Goal: Information Seeking & Learning: Learn about a topic

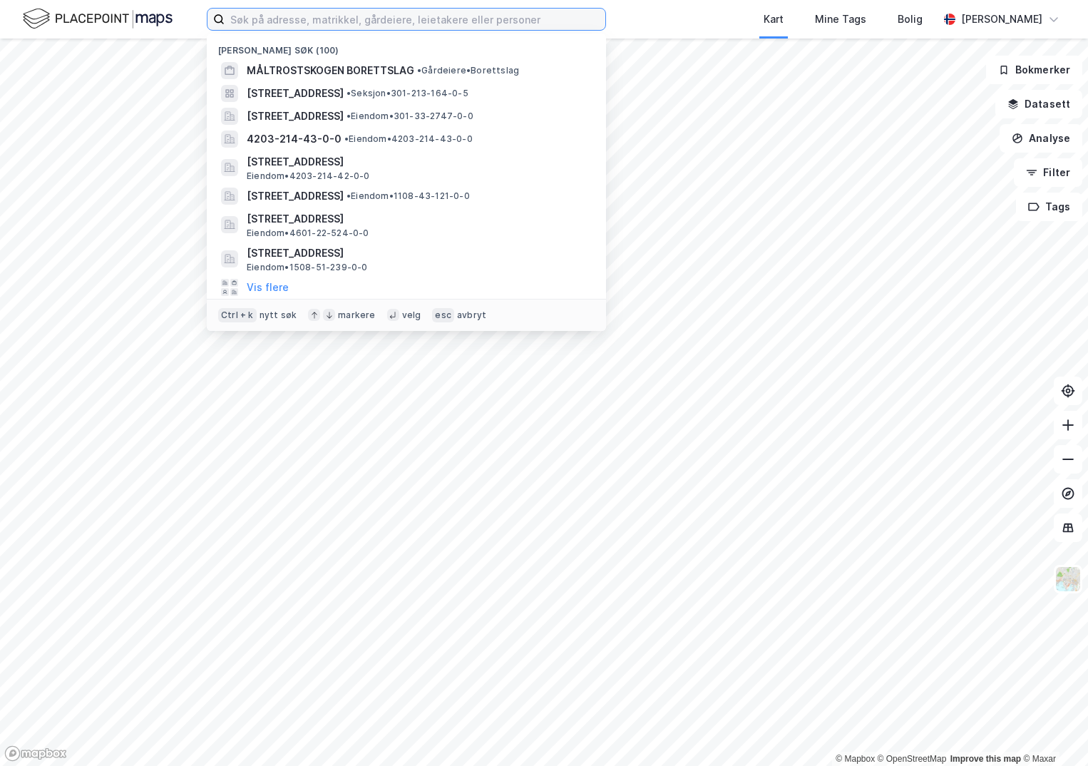
drag, startPoint x: 303, startPoint y: 15, endPoint x: 307, endPoint y: 1, distance: 14.7
click at [303, 16] on input at bounding box center [415, 19] width 381 height 21
paste input "1108-33/161/0/0"
type input "1108-33/161/0/0"
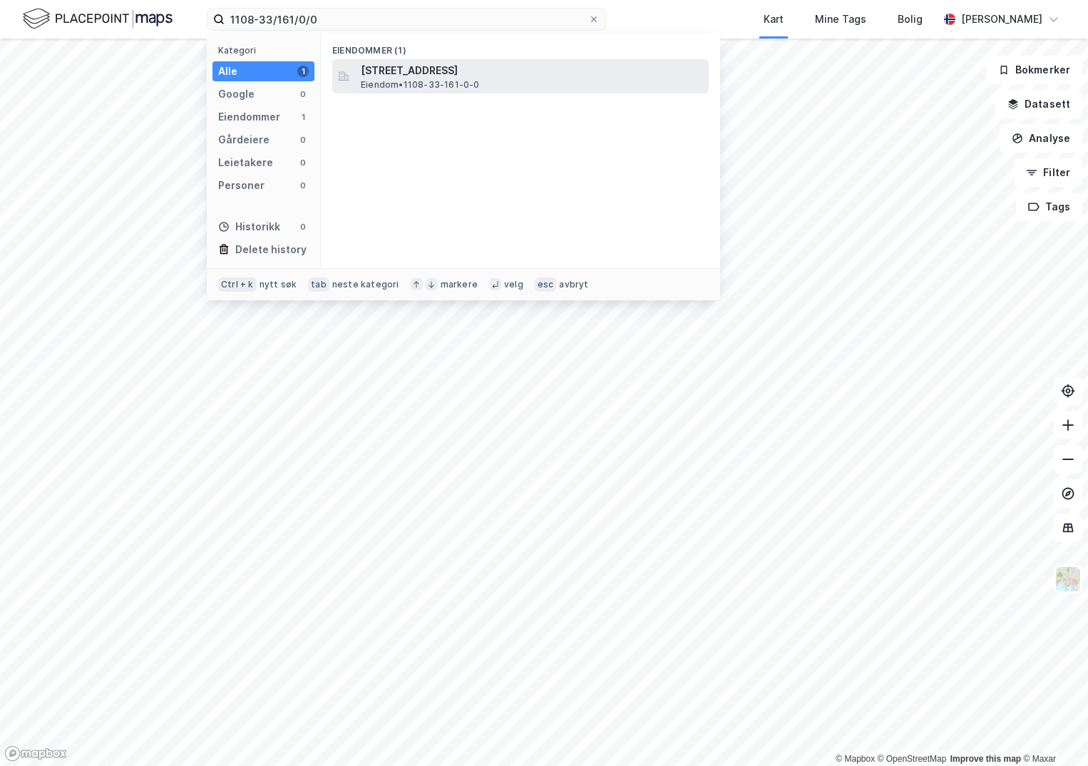
click at [479, 66] on span "[STREET_ADDRESS]" at bounding box center [532, 70] width 342 height 17
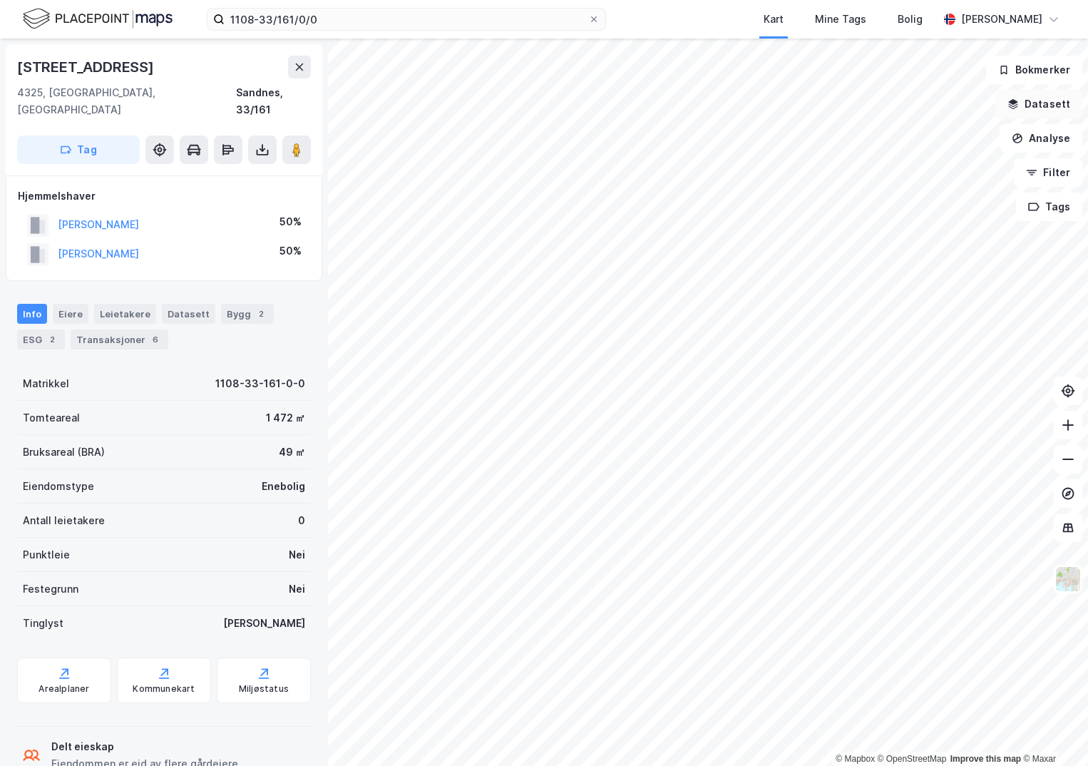
click at [1043, 105] on button "Datasett" at bounding box center [1038, 104] width 87 height 29
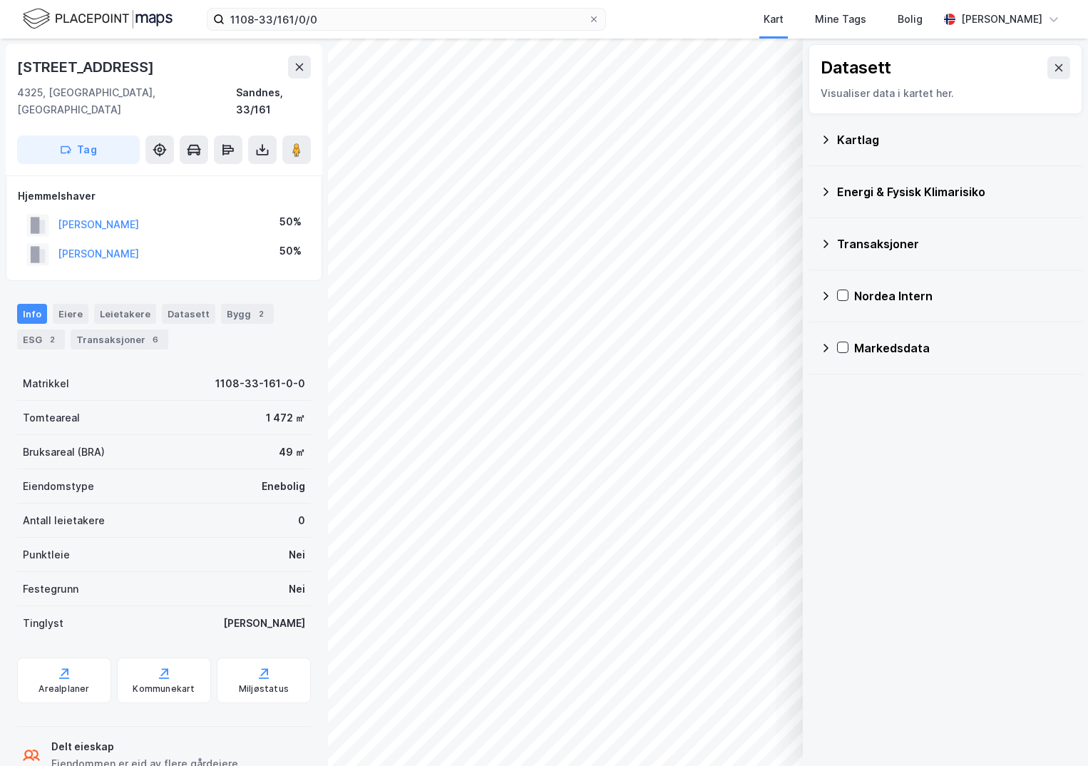
click at [849, 135] on div "Kartlag" at bounding box center [954, 139] width 234 height 17
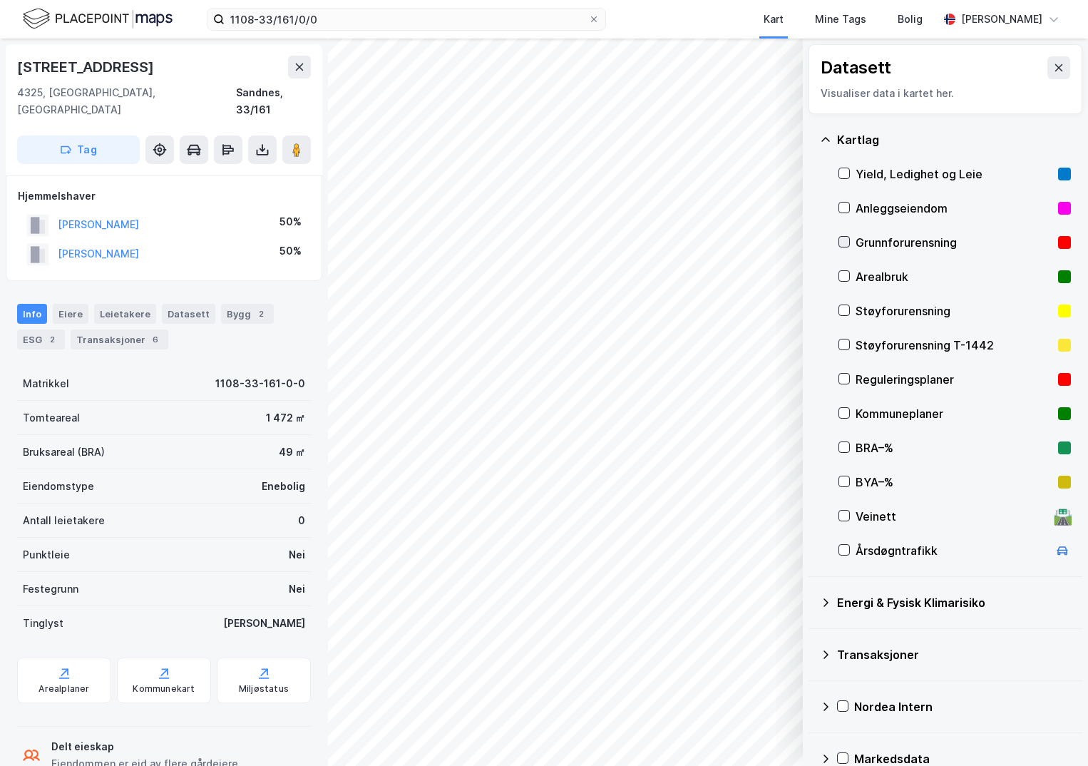
click at [846, 240] on icon at bounding box center [844, 242] width 10 height 10
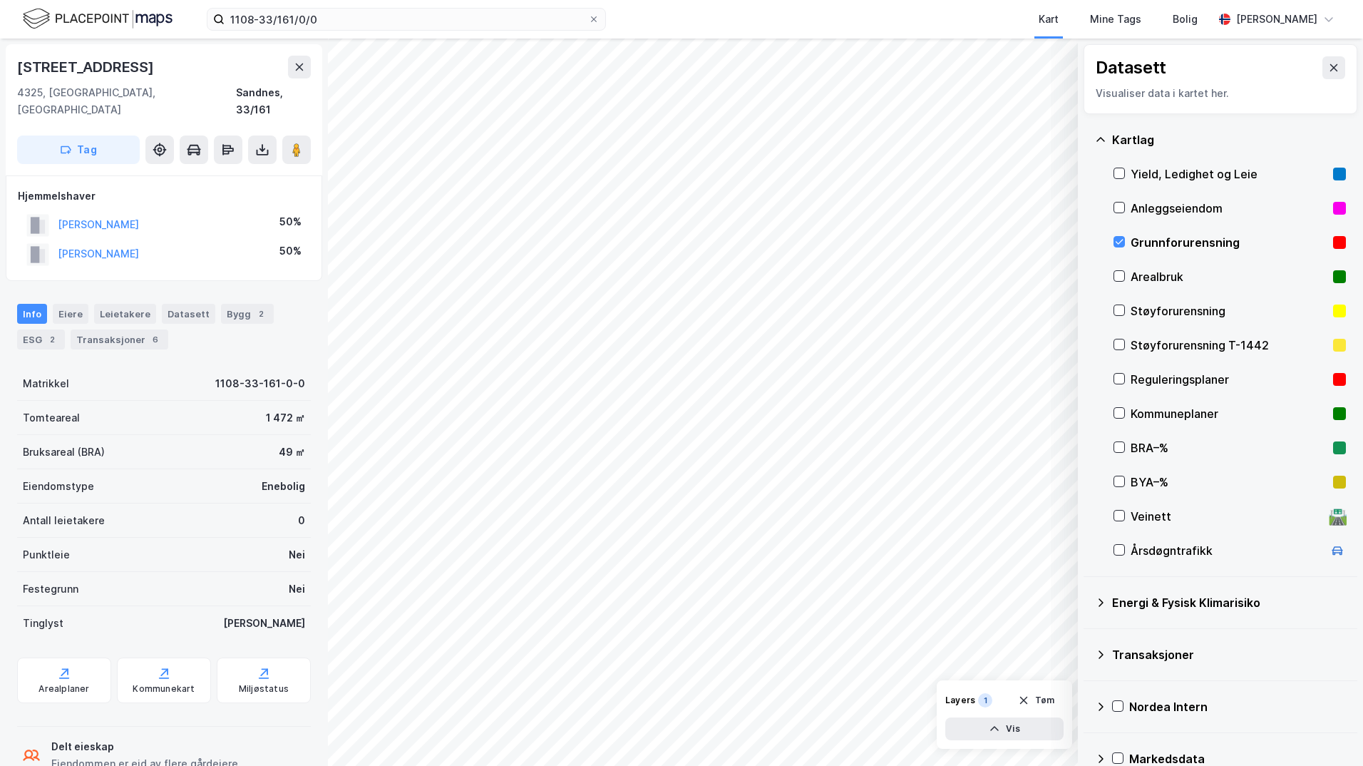
click at [1087, 599] on icon at bounding box center [1100, 602] width 11 height 11
click at [1087, 637] on icon at bounding box center [1137, 636] width 10 height 10
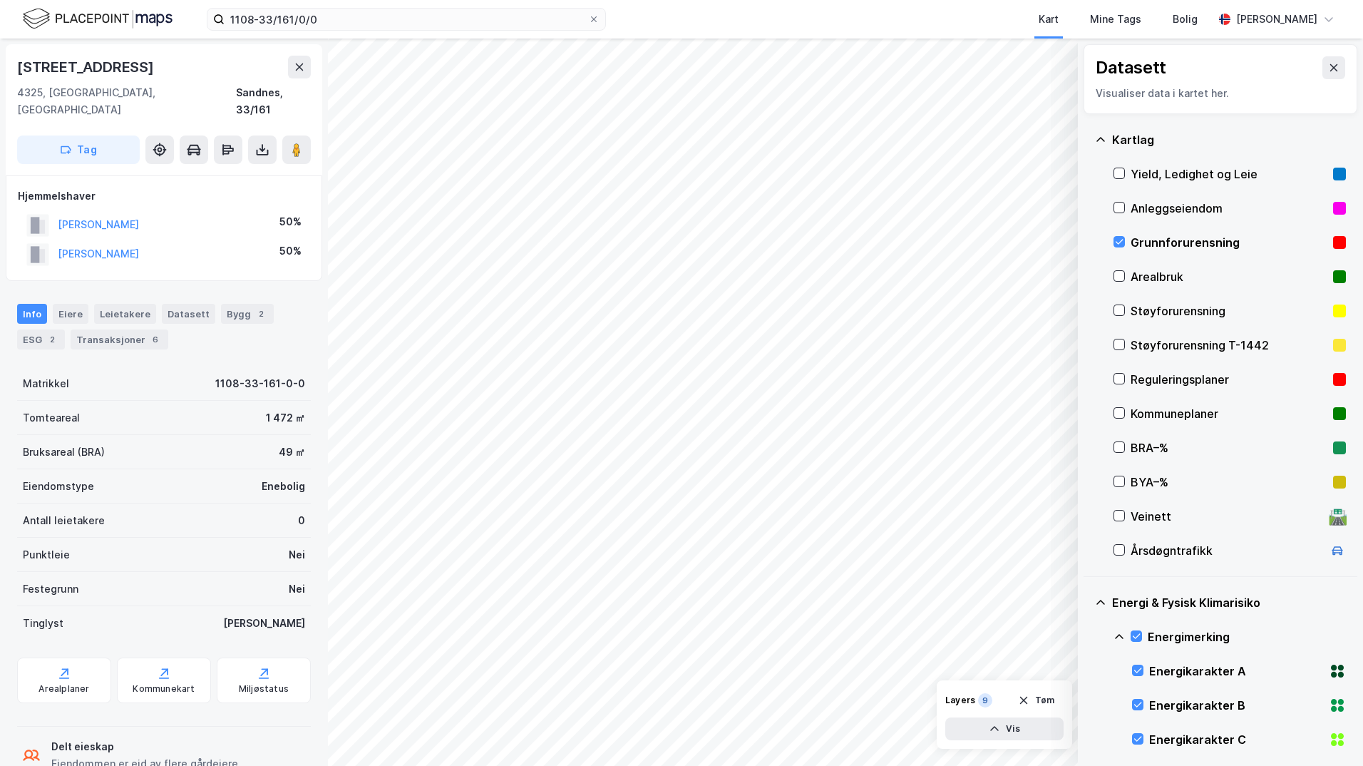
click at [1087, 634] on icon at bounding box center [1119, 636] width 11 height 11
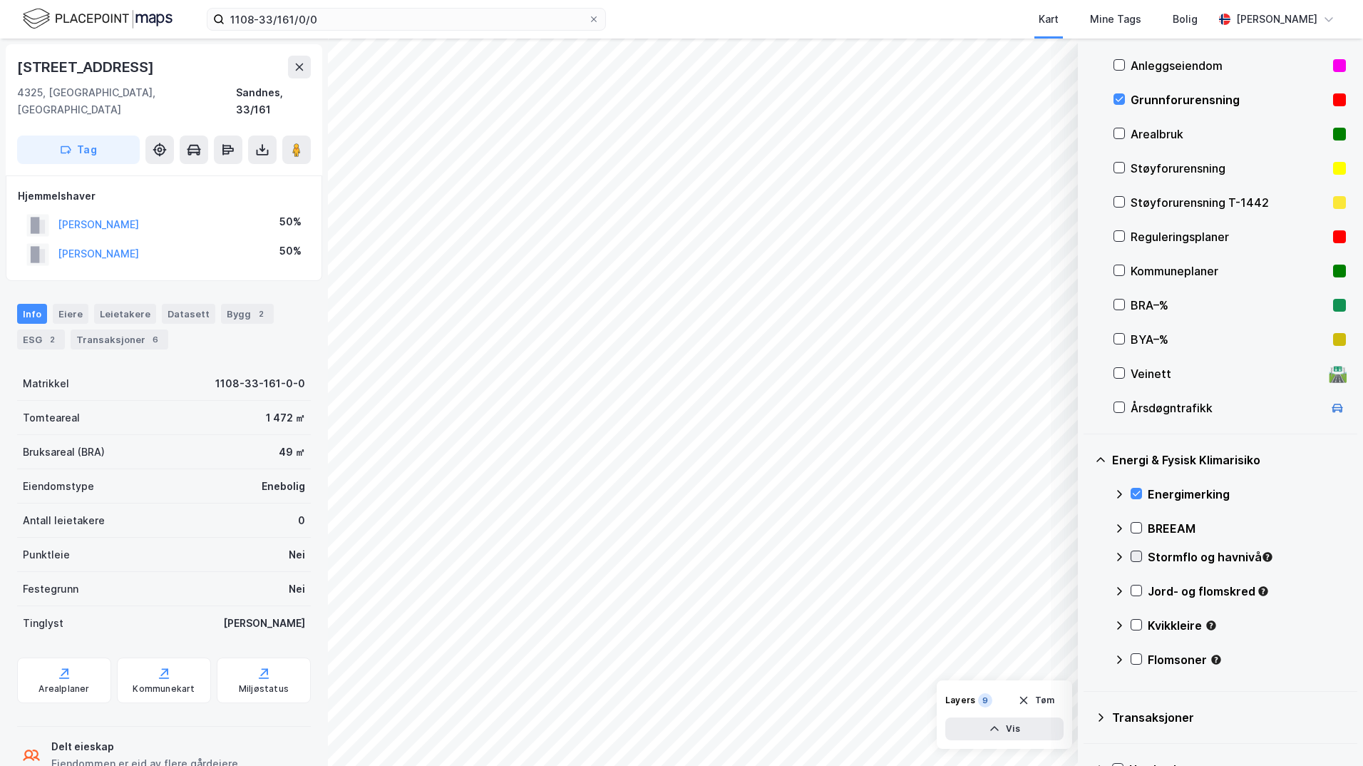
click at [1087, 558] on icon at bounding box center [1137, 556] width 8 height 5
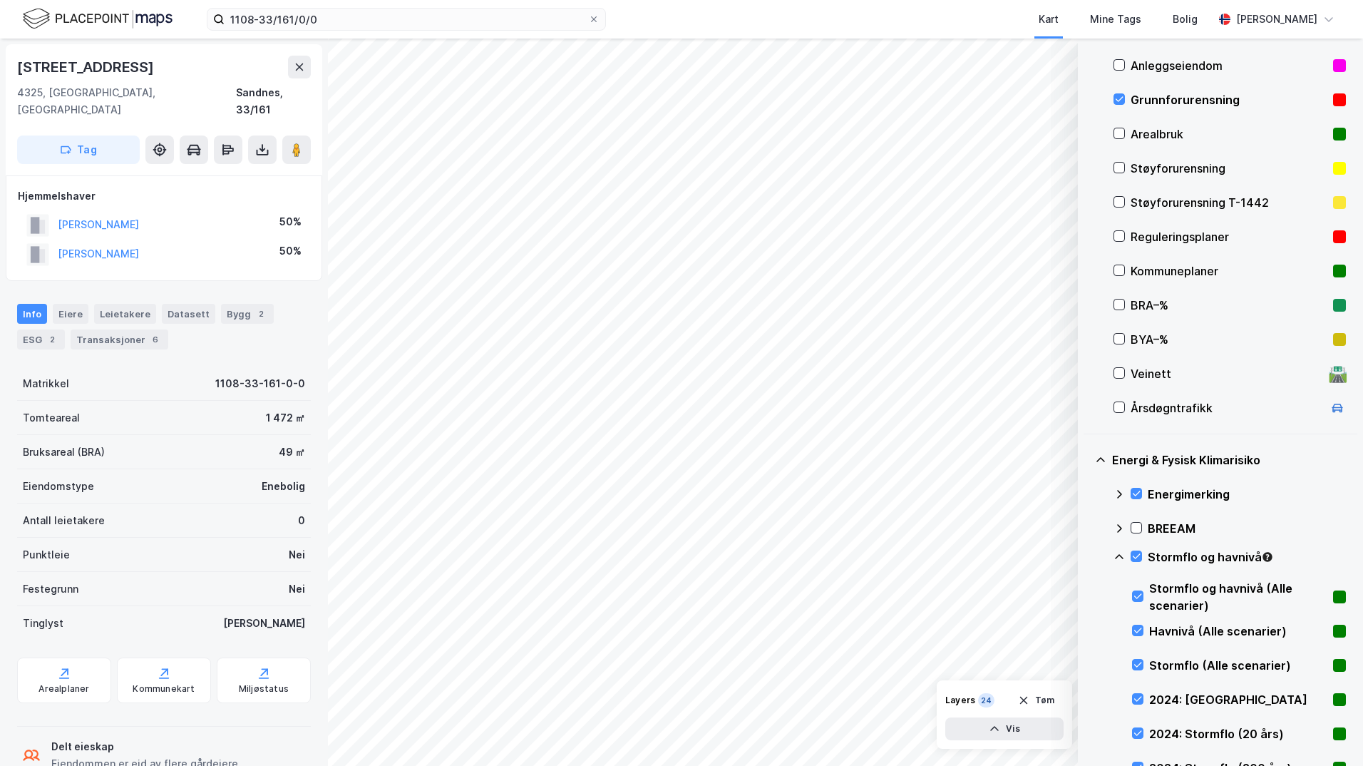
click at [1087, 556] on icon at bounding box center [1119, 556] width 11 height 11
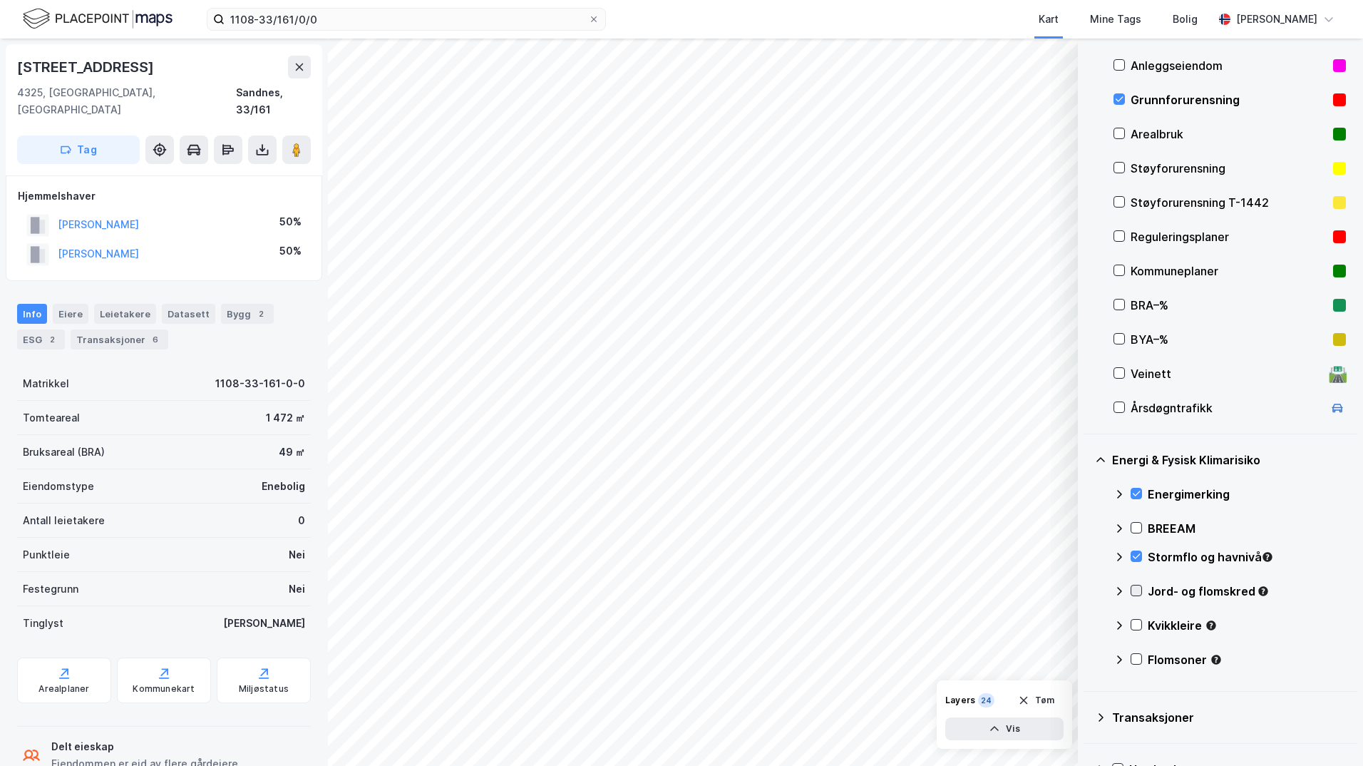
click at [1087, 588] on icon at bounding box center [1137, 590] width 10 height 10
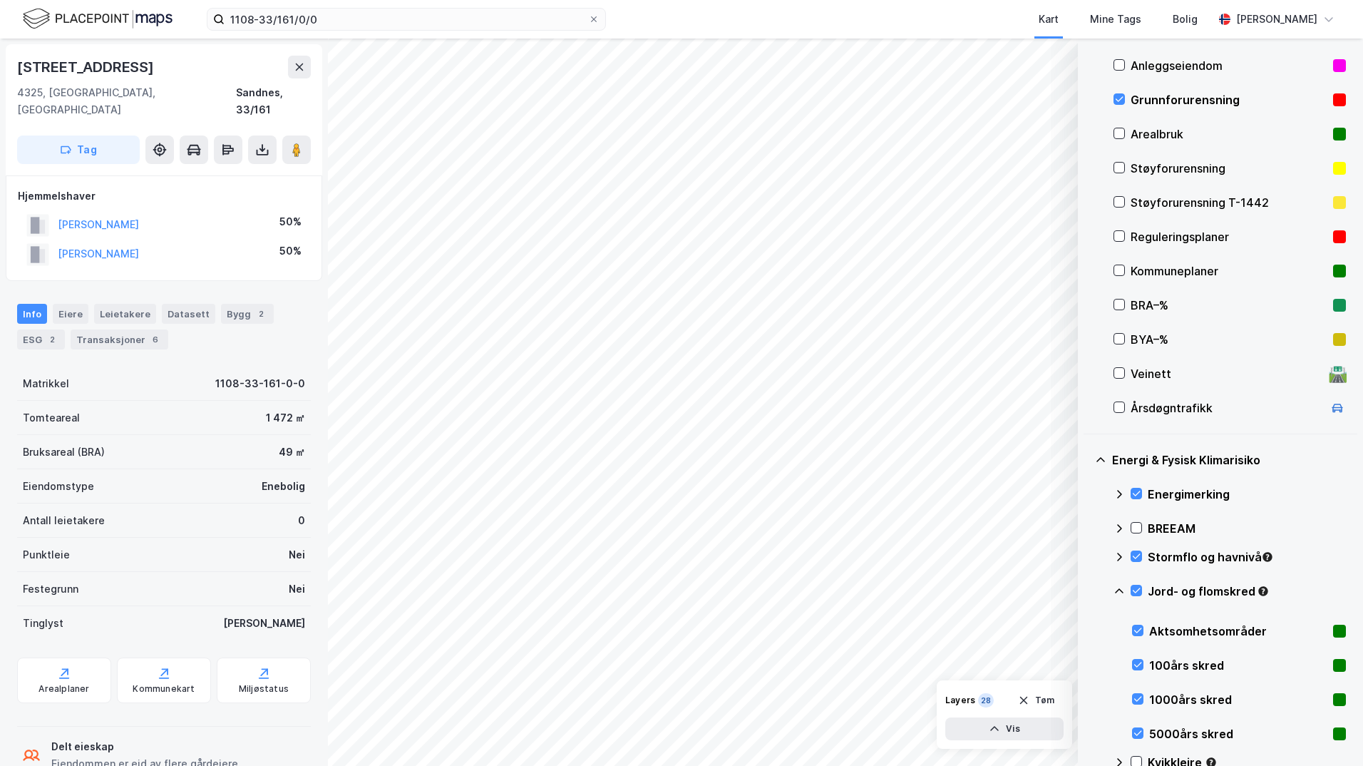
click at [1087, 590] on icon at bounding box center [1119, 590] width 11 height 11
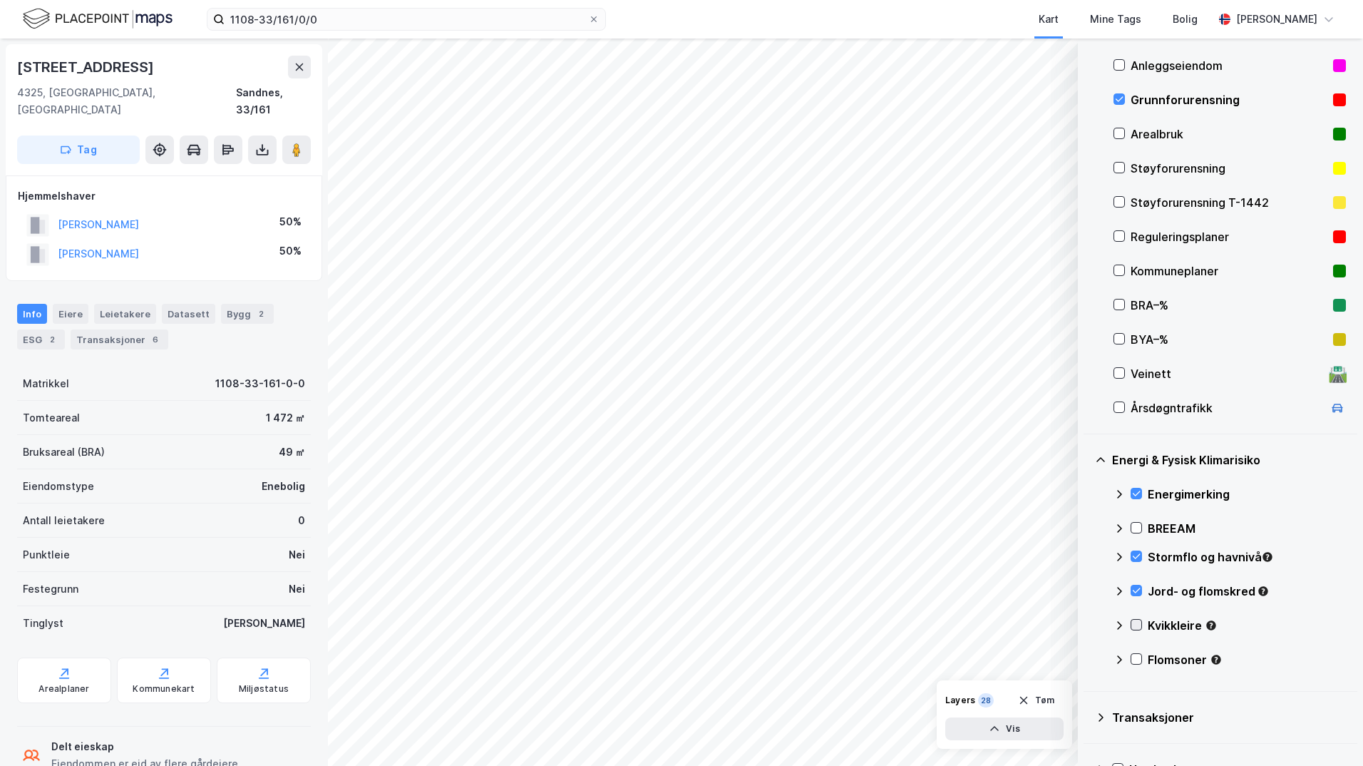
click at [1087, 625] on icon at bounding box center [1137, 625] width 8 height 5
click at [1087, 622] on icon at bounding box center [1119, 625] width 11 height 11
click at [1087, 661] on icon at bounding box center [1137, 659] width 8 height 5
click at [1087, 662] on icon at bounding box center [1119, 659] width 11 height 11
